Goal: Browse casually: Explore the website without a specific task or goal

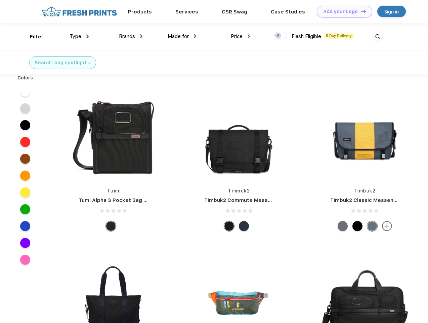
click at [342, 11] on link "Add your Logo Design Tool" at bounding box center [344, 12] width 55 height 12
click at [0, 0] on div "Design Tool" at bounding box center [0, 0] width 0 height 0
click at [361, 11] on link "Add your Logo Design Tool" at bounding box center [344, 12] width 55 height 12
click at [32, 37] on div "Filter" at bounding box center [37, 37] width 14 height 8
click at [79, 36] on span "Type" at bounding box center [76, 36] width 12 height 6
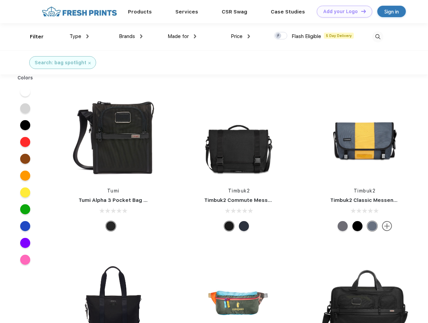
click at [131, 36] on span "Brands" at bounding box center [127, 36] width 16 height 6
click at [182, 36] on span "Made for" at bounding box center [178, 36] width 21 height 6
click at [241, 36] on span "Price" at bounding box center [237, 36] width 12 height 6
click at [281, 36] on div at bounding box center [280, 35] width 13 height 7
click at [279, 36] on input "checkbox" at bounding box center [276, 34] width 4 height 4
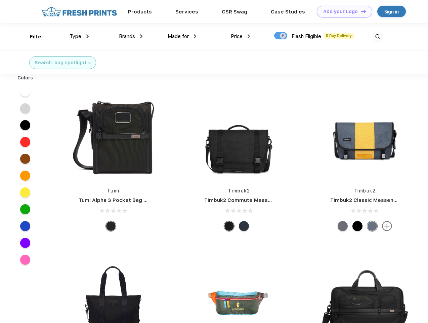
click at [378, 37] on img at bounding box center [377, 36] width 11 height 11
